Goal: Navigation & Orientation: Understand site structure

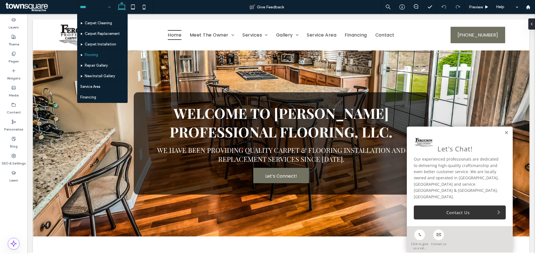
scroll to position [48, 0]
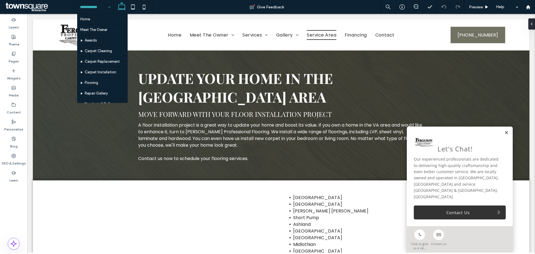
click at [504, 135] on link at bounding box center [506, 132] width 4 height 5
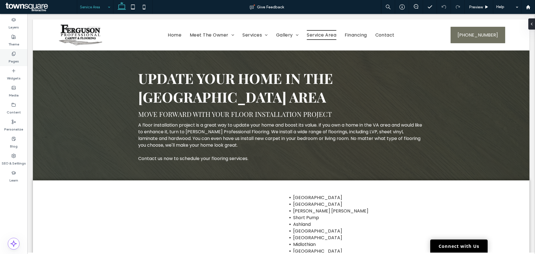
click at [9, 62] on label "Pages" at bounding box center [14, 60] width 10 height 8
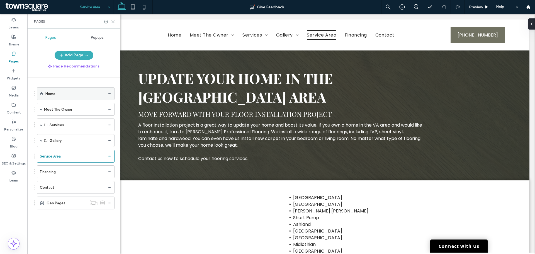
click at [54, 94] on label "Home" at bounding box center [50, 94] width 10 height 10
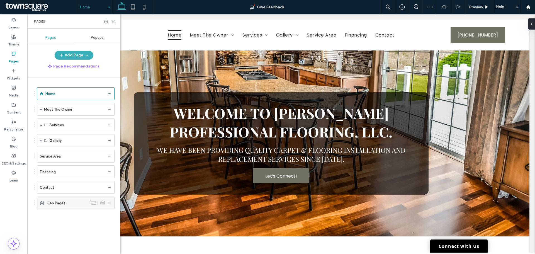
click at [62, 203] on label "Geo Pages" at bounding box center [56, 203] width 19 height 10
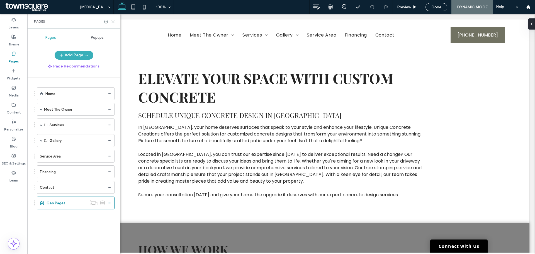
click at [112, 20] on use at bounding box center [113, 21] width 3 height 3
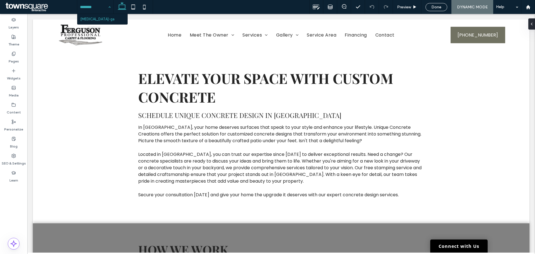
click at [99, 9] on input at bounding box center [94, 7] width 28 height 14
click at [20, 58] on div "Pages" at bounding box center [13, 57] width 27 height 17
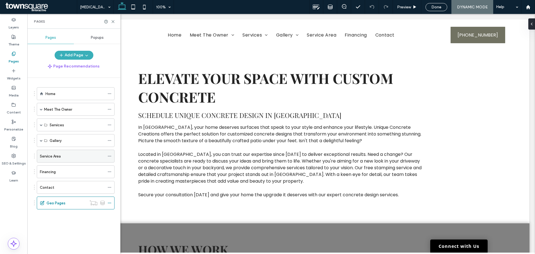
click at [60, 157] on label "Service Area" at bounding box center [50, 156] width 21 height 10
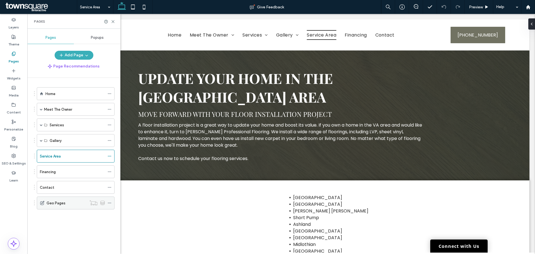
click at [109, 202] on icon at bounding box center [110, 203] width 4 height 4
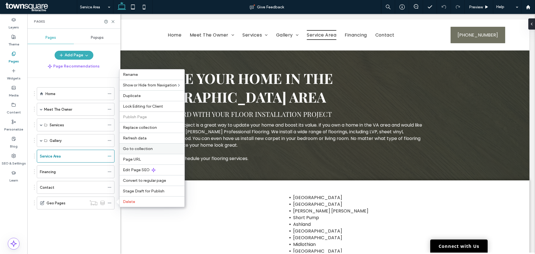
click at [139, 148] on span "Go to collection" at bounding box center [138, 148] width 30 height 5
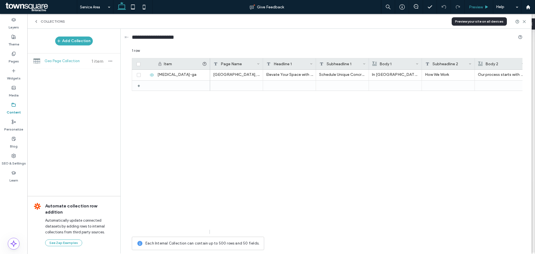
click at [483, 8] on span "Preview" at bounding box center [476, 7] width 14 height 5
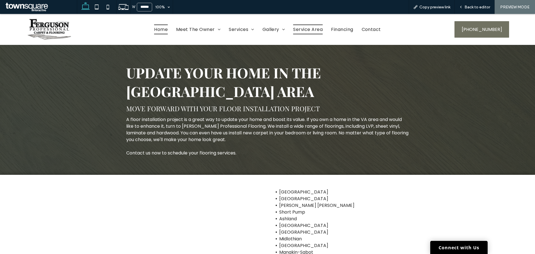
click at [159, 25] on span "Home" at bounding box center [161, 30] width 14 height 10
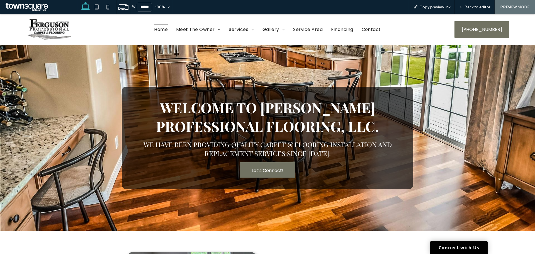
click at [207, 33] on span "Meet The Owner" at bounding box center [198, 30] width 44 height 10
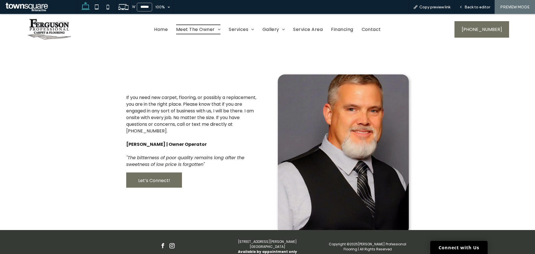
scroll to position [86, 0]
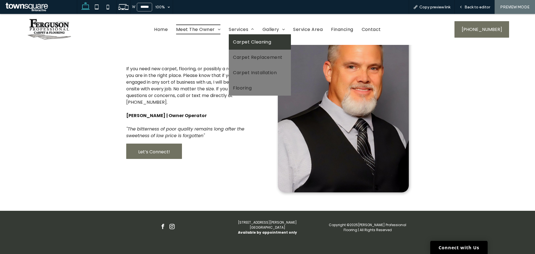
click at [244, 40] on span "Carpet Cleaning" at bounding box center [252, 41] width 38 height 7
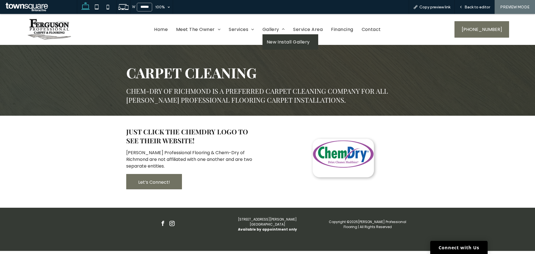
click at [269, 47] on link "New Install Gallery" at bounding box center [291, 41] width 56 height 15
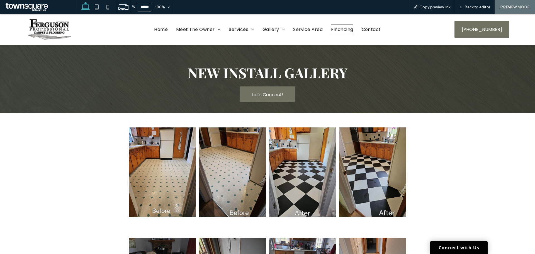
click at [338, 28] on span "Financing" at bounding box center [342, 30] width 22 height 10
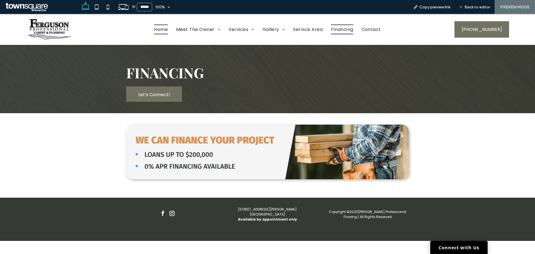
click at [157, 30] on span "Home" at bounding box center [161, 30] width 14 height 10
